Goal: Transaction & Acquisition: Book appointment/travel/reservation

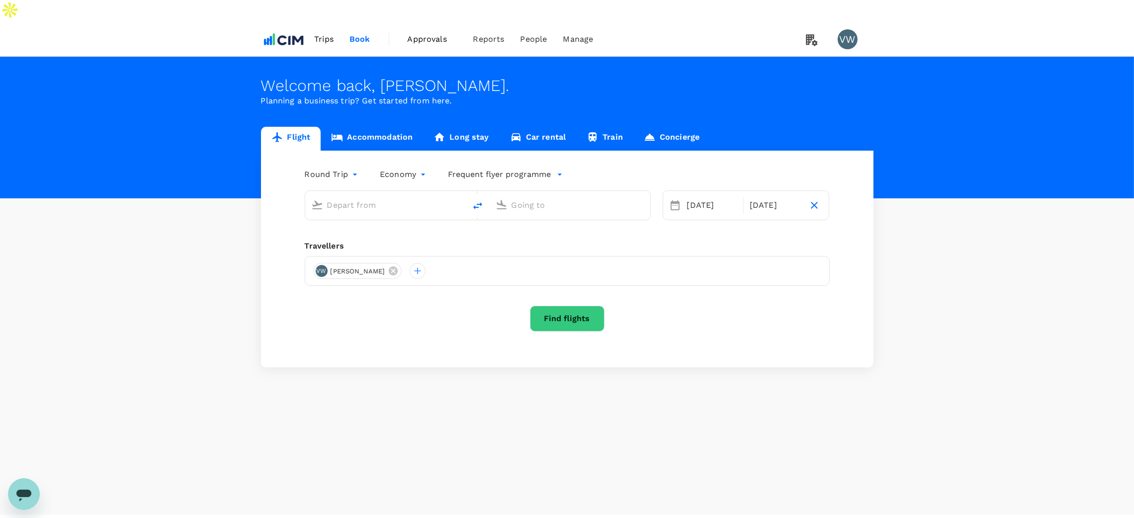
type input "[PERSON_NAME] (SNN)"
type input "[PERSON_NAME] Intl ([GEOGRAPHIC_DATA])"
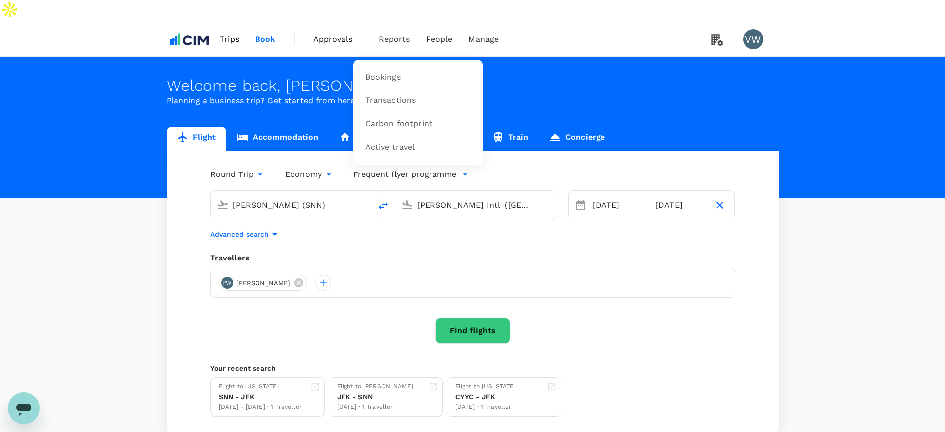
drag, startPoint x: 0, startPoint y: 0, endPoint x: 402, endPoint y: 16, distance: 402.4
click at [402, 33] on span "Reports" at bounding box center [394, 39] width 31 height 12
click at [389, 95] on span "Transactions" at bounding box center [390, 100] width 51 height 11
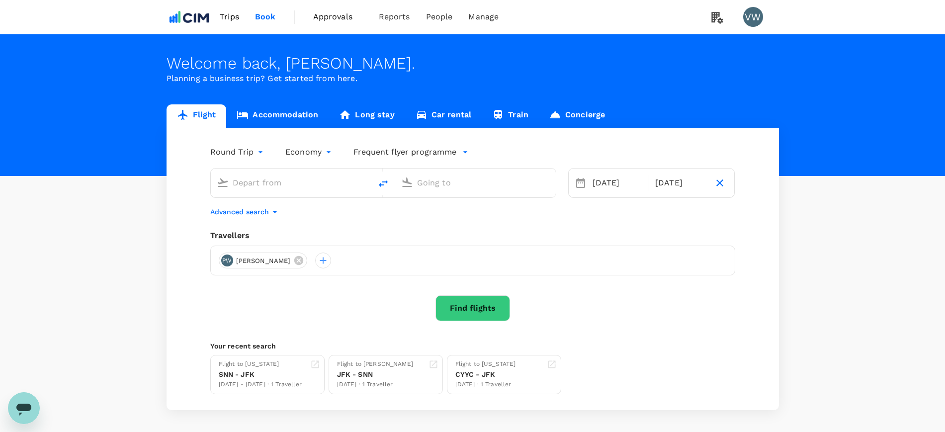
type input "[PERSON_NAME] (SNN)"
type input "[PERSON_NAME] Intl ([GEOGRAPHIC_DATA])"
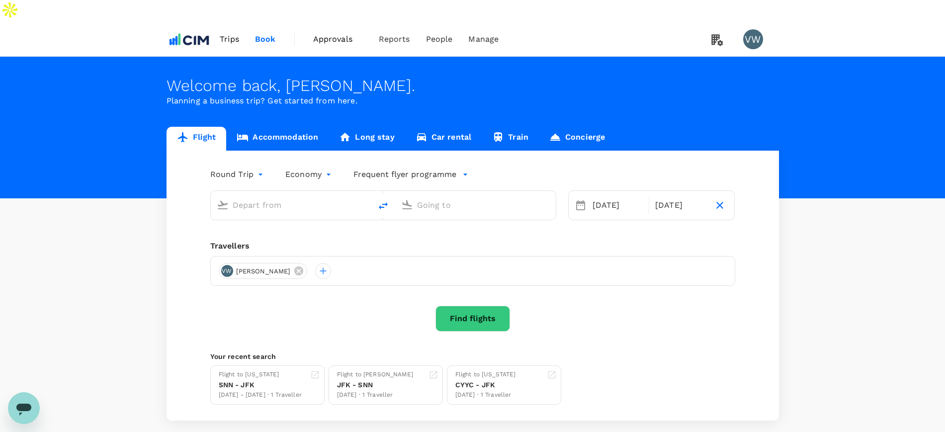
type input "[PERSON_NAME] (SNN)"
type input "[PERSON_NAME] Intl ([GEOGRAPHIC_DATA])"
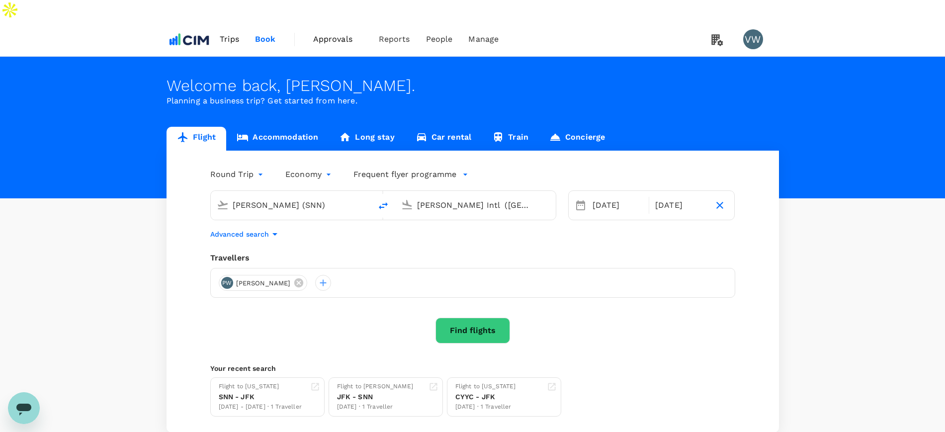
drag, startPoint x: 323, startPoint y: 182, endPoint x: 208, endPoint y: 166, distance: 115.3
click at [208, 178] on div "Shannon Intl (SNN) John F. Kennedy Intl (JFK)" at bounding box center [377, 199] width 358 height 42
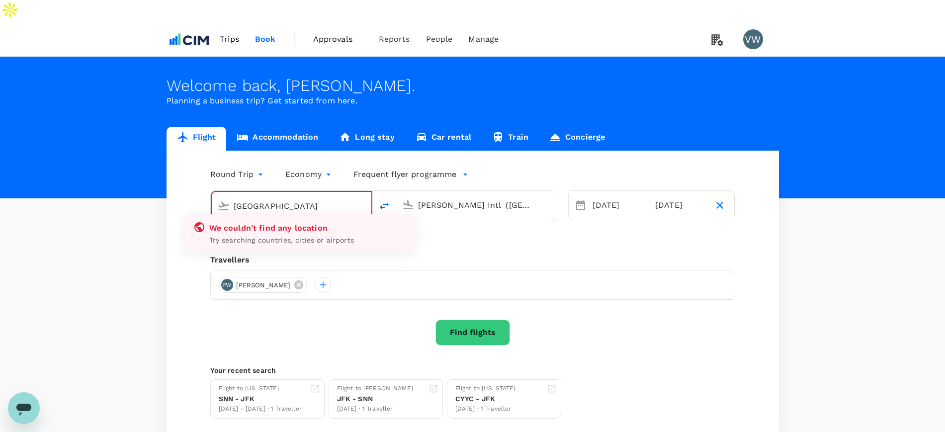
type input "[PERSON_NAME] (SNN)"
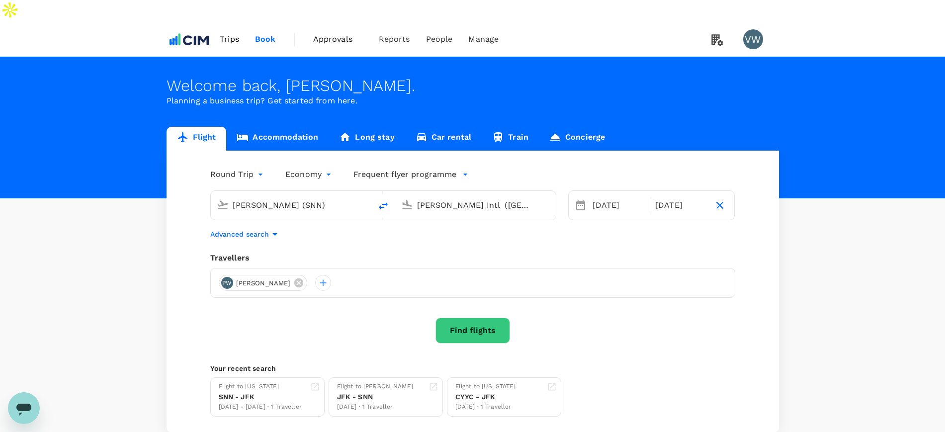
drag, startPoint x: 321, startPoint y: 182, endPoint x: 234, endPoint y: 186, distance: 87.1
click at [234, 197] on input "[PERSON_NAME] (SNN)" at bounding box center [292, 204] width 118 height 15
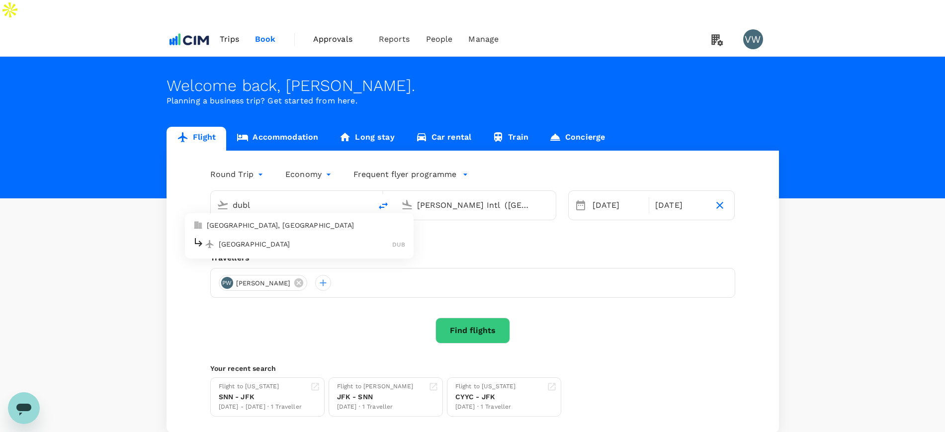
click at [226, 239] on p "Dublin" at bounding box center [306, 244] width 174 height 10
type input "Dublin (DUB)"
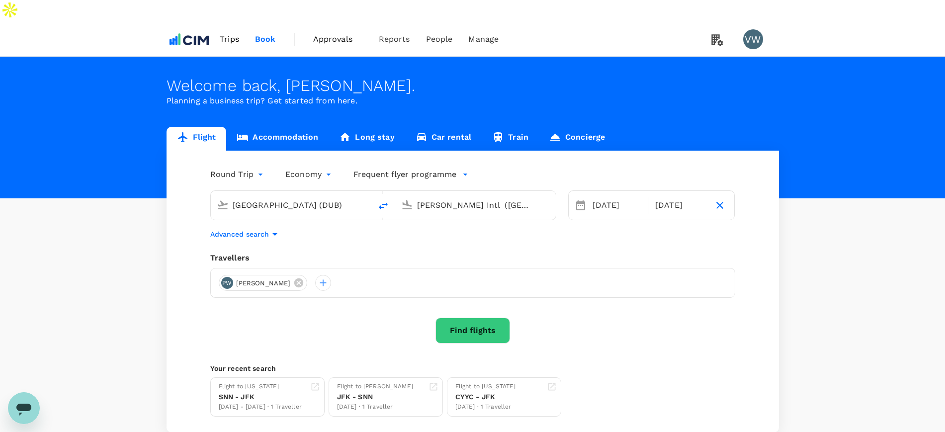
drag, startPoint x: 418, startPoint y: 183, endPoint x: 543, endPoint y: 184, distance: 124.8
click at [543, 197] on div "[PERSON_NAME] Intl ([GEOGRAPHIC_DATA])" at bounding box center [483, 205] width 133 height 16
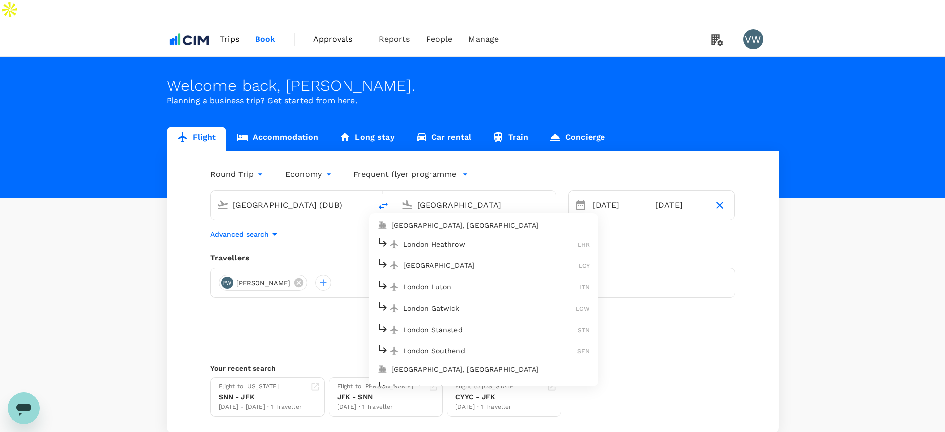
click at [422, 239] on p "London Heathrow" at bounding box center [490, 244] width 175 height 10
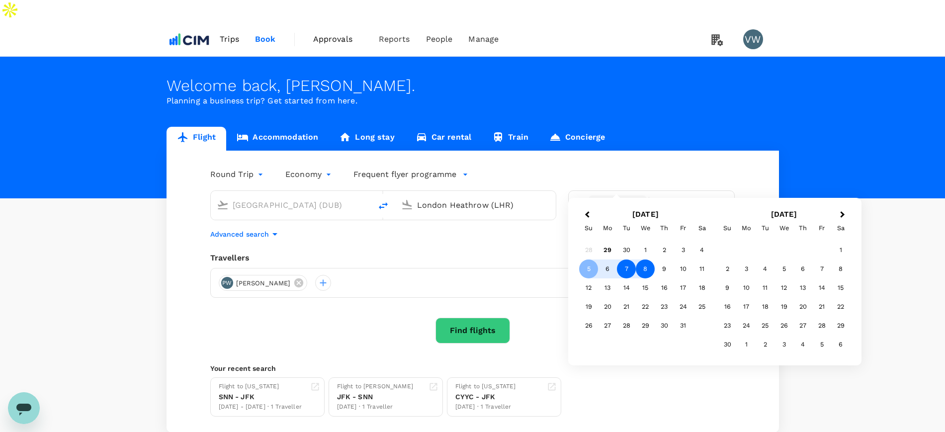
type input "London Heathrow (LHR)"
click at [626, 273] on div "7" at bounding box center [626, 268] width 19 height 19
click at [662, 269] on div "9" at bounding box center [664, 268] width 19 height 19
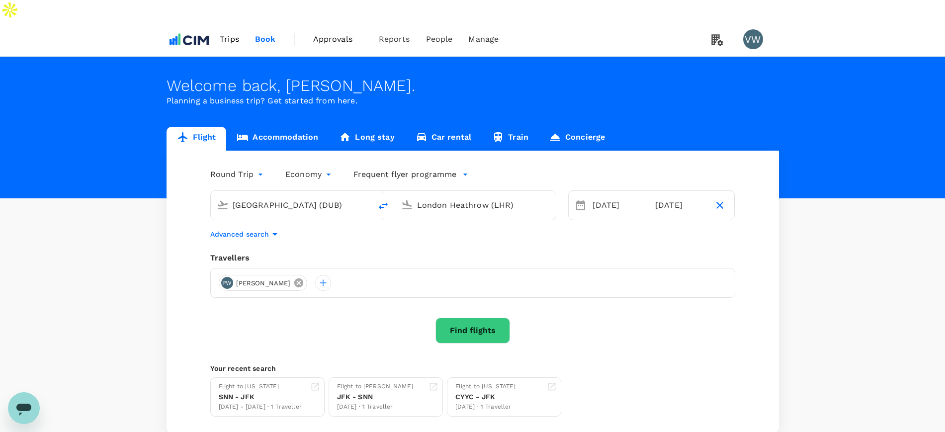
click at [294, 278] on icon at bounding box center [298, 282] width 9 height 9
click at [228, 275] on div at bounding box center [227, 283] width 16 height 16
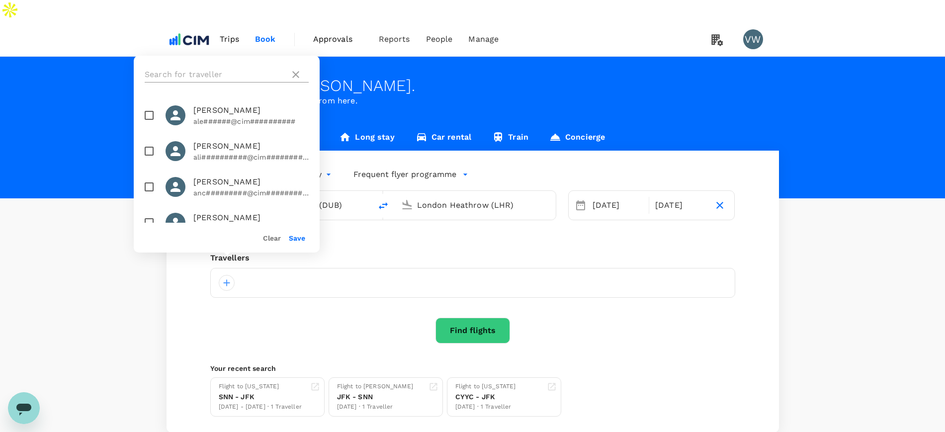
drag, startPoint x: 222, startPoint y: 74, endPoint x: 226, endPoint y: 77, distance: 5.3
click at [222, 74] on input "text" at bounding box center [215, 75] width 141 height 16
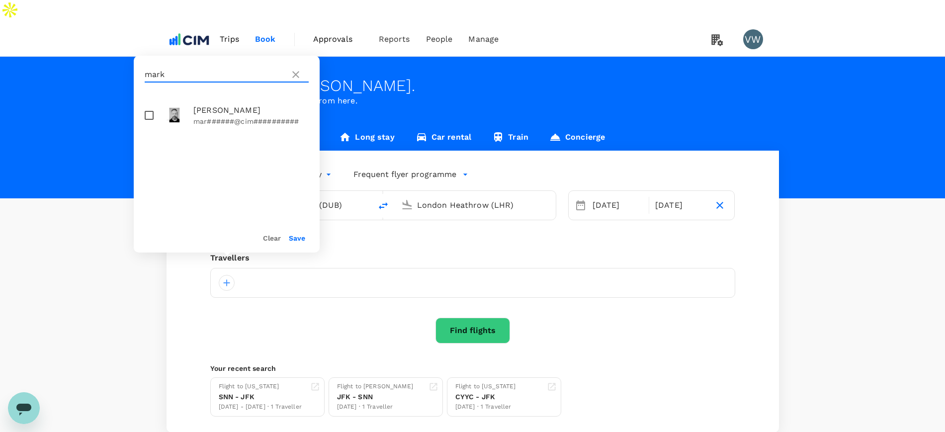
type input "mark"
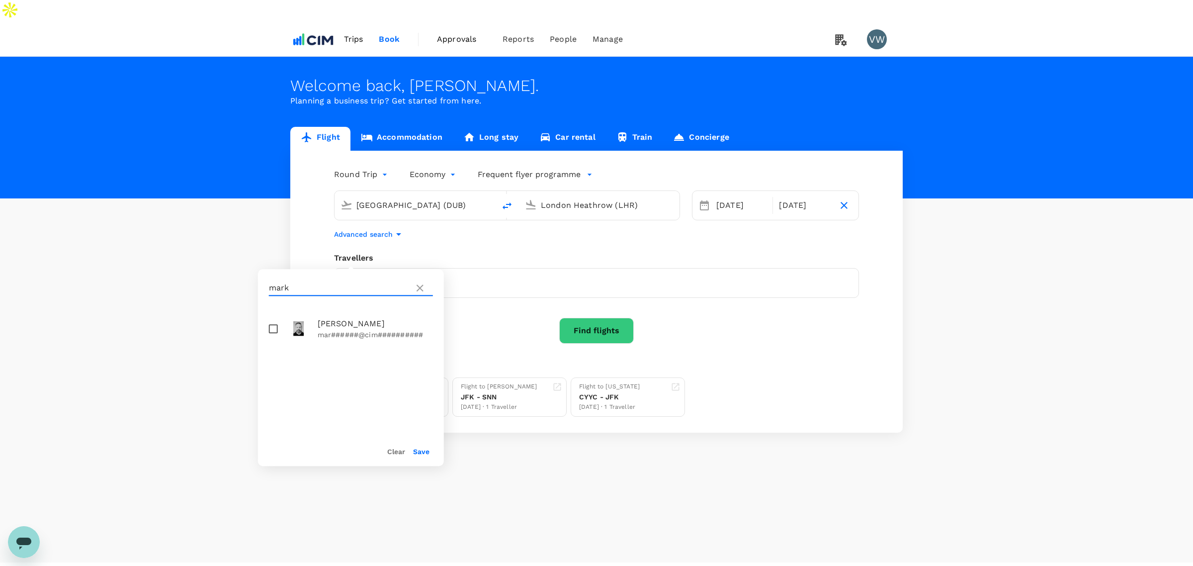
click at [421, 292] on icon at bounding box center [420, 288] width 12 height 12
click at [352, 33] on span "Trips" at bounding box center [353, 39] width 19 height 12
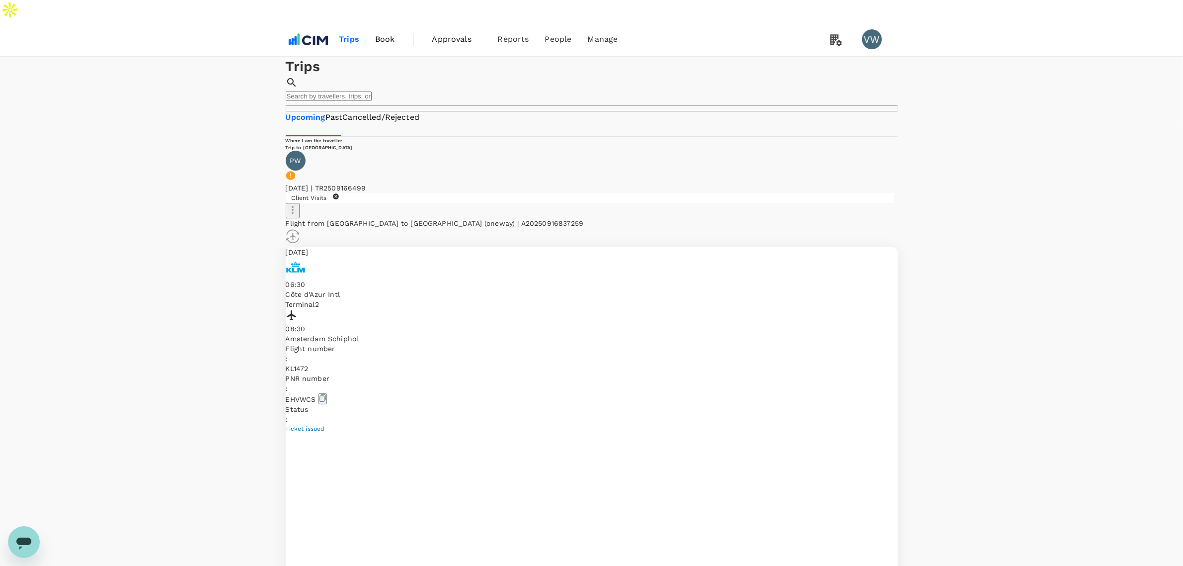
click at [349, 289] on p "Côte d'Azur Intl" at bounding box center [592, 294] width 612 height 10
